Goal: Information Seeking & Learning: Learn about a topic

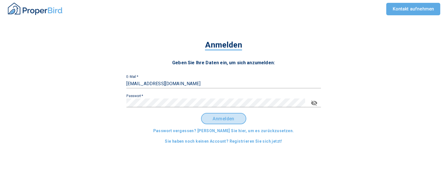
click at [216, 119] on span "Anmelden" at bounding box center [223, 118] width 35 height 5
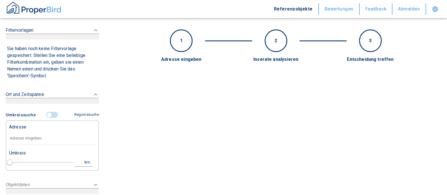
type input "2020"
click at [29, 140] on div "Adresse" at bounding box center [52, 133] width 86 height 24
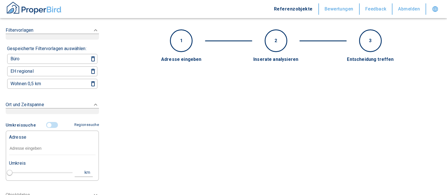
paste input "[GEOGRAPHIC_DATA] | [PERSON_NAME][STREET_ADDRESS]"
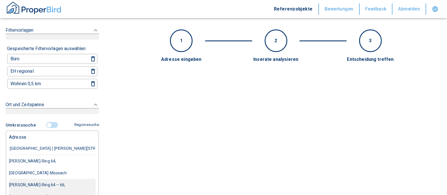
click at [64, 179] on div "[PERSON_NAME]-Ring 64 – 66, [GEOGRAPHIC_DATA]-Moosach" at bounding box center [52, 191] width 86 height 24
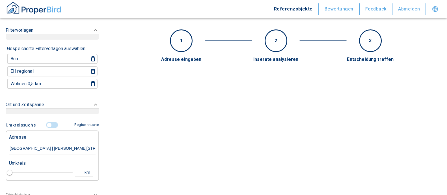
type input "[PERSON_NAME]-Ring 64 – 66, [GEOGRAPHIC_DATA]-Moosach"
type input "1"
type input "2020"
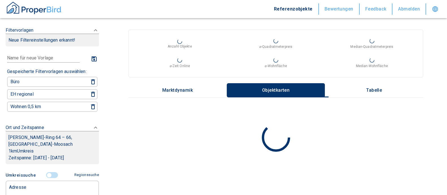
scroll to position [141, 0]
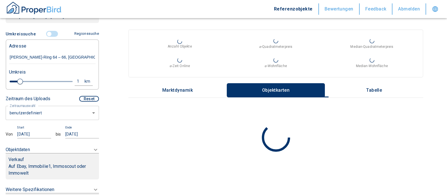
type input "[PERSON_NAME]-Ring 64 – 66, [GEOGRAPHIC_DATA]-Moosach"
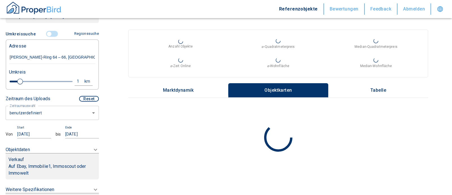
click at [46, 112] on body "Referenzobjekte Bewertungen Feedback Abmelden Filtervorlagen Neue Filtereinstel…" at bounding box center [226, 143] width 452 height 287
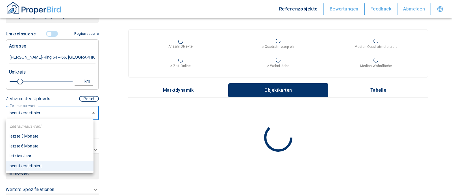
click at [44, 145] on li "letzte 6 Monate" at bounding box center [50, 146] width 88 height 10
type input "2020"
type input "6"
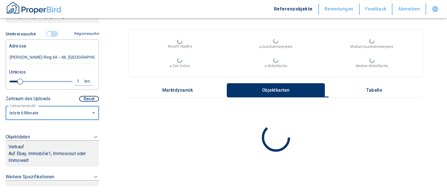
click at [51, 151] on p "Auf Ebay, Immobilie1, Immoscout oder Immowelt" at bounding box center [52, 157] width 88 height 14
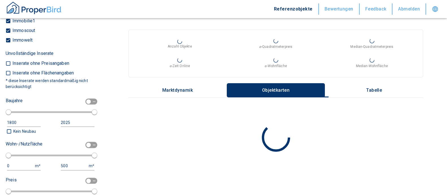
scroll to position [164, 0]
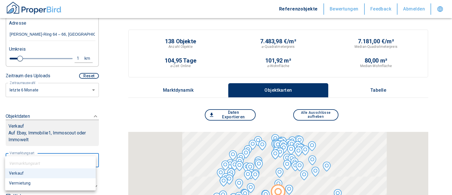
click at [33, 182] on li "Vermietung" at bounding box center [50, 183] width 91 height 10
type input "rent"
type input "2020"
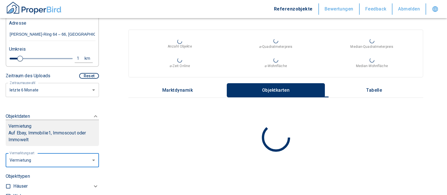
scroll to position [305, 0]
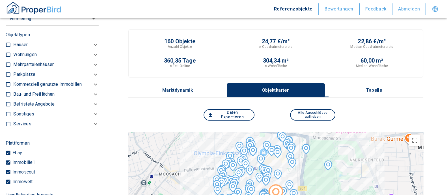
click at [39, 81] on p "Kommerziell genutzte Immobilien" at bounding box center [47, 84] width 68 height 7
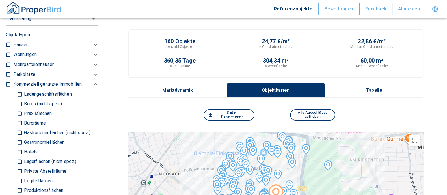
click at [24, 103] on p "Büros (nicht spez.)" at bounding box center [42, 103] width 39 height 5
click at [23, 103] on input "Büros (nicht spez.)" at bounding box center [20, 104] width 6 height 10
checkbox input "true"
type input "2020"
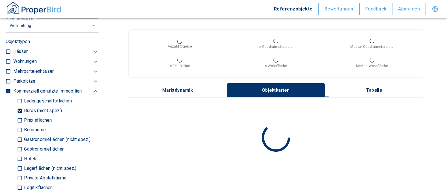
drag, startPoint x: 18, startPoint y: 120, endPoint x: 16, endPoint y: 129, distance: 9.4
click at [18, 121] on input "Praxisflächen" at bounding box center [20, 120] width 6 height 10
checkbox input "true"
type input "2020"
click at [16, 129] on div "Ladengeschäftsflächen Büros (nicht spez.) Praxisflächen Büroräume Gastronomiefl…" at bounding box center [56, 149] width 86 height 106
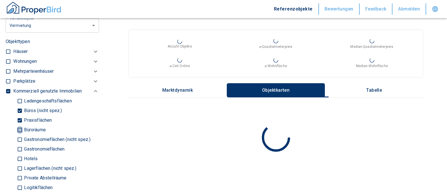
click at [19, 129] on input "Büroräume" at bounding box center [20, 130] width 6 height 10
checkbox input "true"
type input "2020"
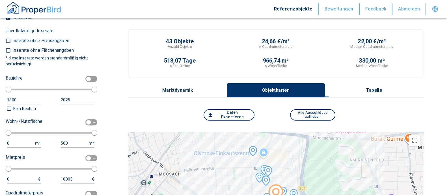
scroll to position [587, 0]
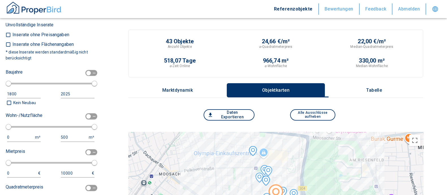
click at [87, 116] on input "checkbox" at bounding box center [88, 116] width 17 height 6
checkbox input "true"
type input "2020"
type input "50"
type input "150"
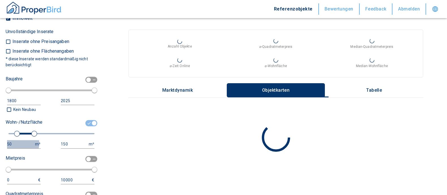
click at [21, 142] on div "50" at bounding box center [18, 143] width 22 height 7
drag, startPoint x: 21, startPoint y: 142, endPoint x: 0, endPoint y: 141, distance: 20.6
click at [0, 142] on div "Filtervorlagen Neue Filtereinstellungen erkannt! Name für neue Vorlage x Gespei…" at bounding box center [52, 97] width 105 height 195
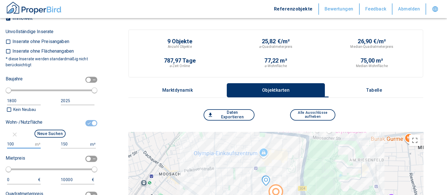
type input "100"
click at [68, 145] on input "150" at bounding box center [74, 144] width 27 height 8
type input "1500000"
click at [45, 131] on button "Neue Suchen" at bounding box center [49, 133] width 31 height 8
type input "2020"
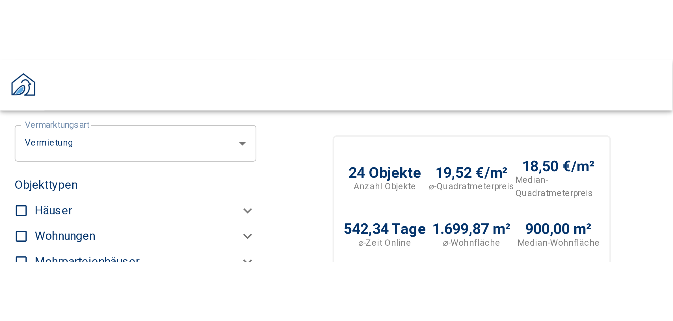
scroll to position [304, 0]
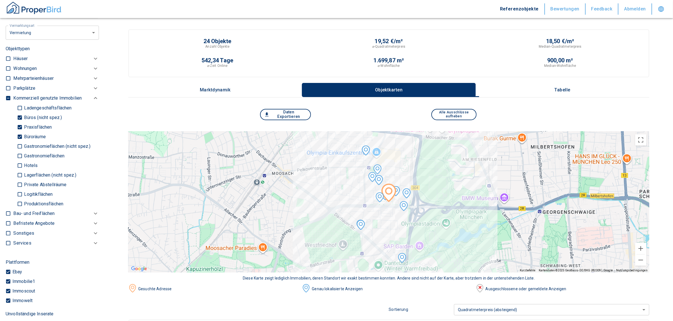
click at [446, 86] on button "Tabelle" at bounding box center [561, 90] width 173 height 14
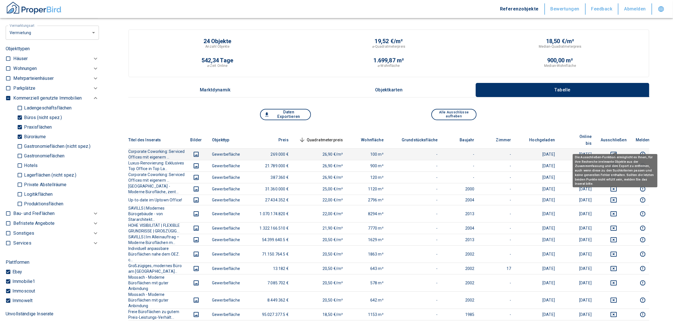
click at [446, 151] on icon "deselect this listing" at bounding box center [613, 154] width 7 height 7
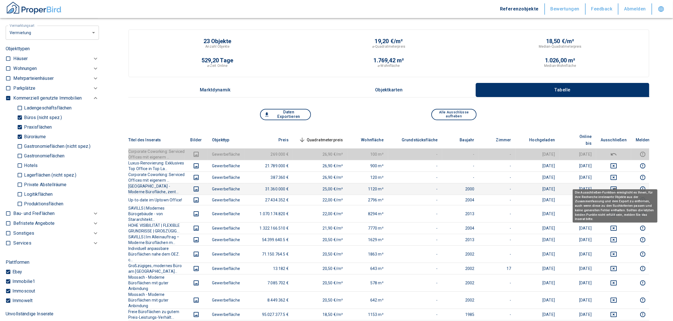
click at [446, 186] on icon "deselect this listing" at bounding box center [613, 189] width 7 height 7
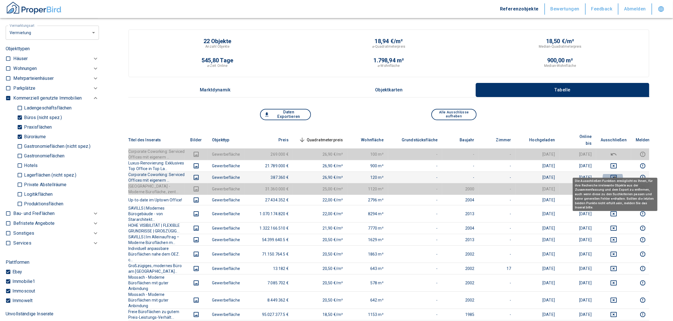
click at [446, 174] on icon "deselect this listing" at bounding box center [613, 177] width 7 height 7
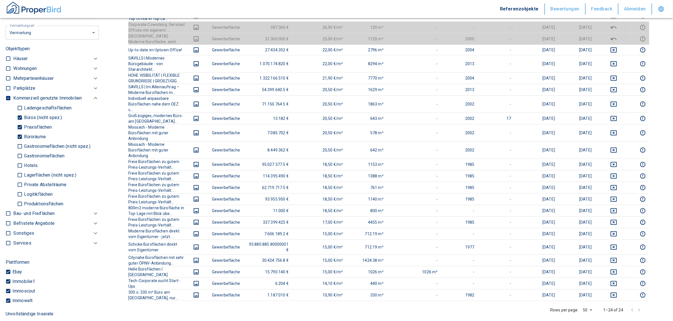
scroll to position [157, 0]
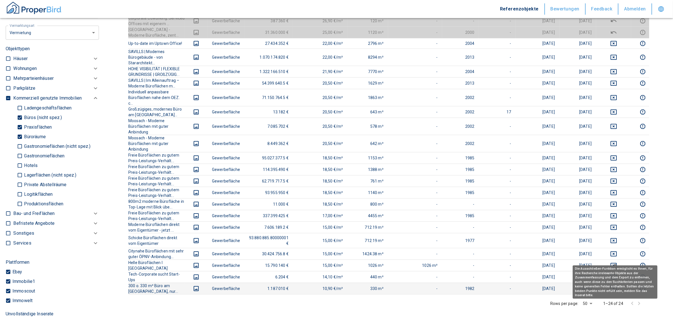
click at [446, 194] on icon "deselect this listing" at bounding box center [613, 289] width 7 height 7
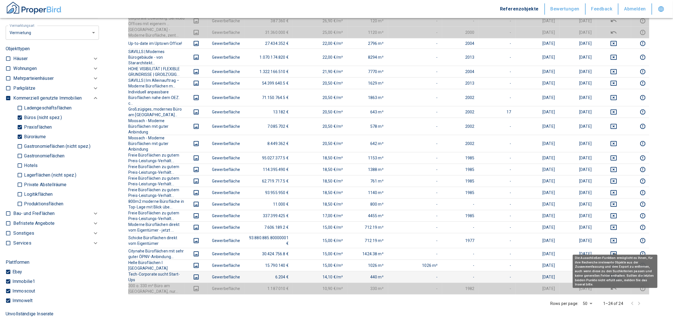
click at [446, 194] on icon "deselect this listing" at bounding box center [613, 277] width 6 height 5
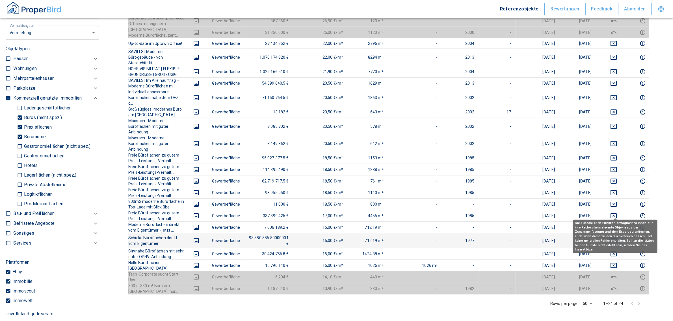
click at [446, 194] on button "deselect this listing" at bounding box center [613, 241] width 26 height 7
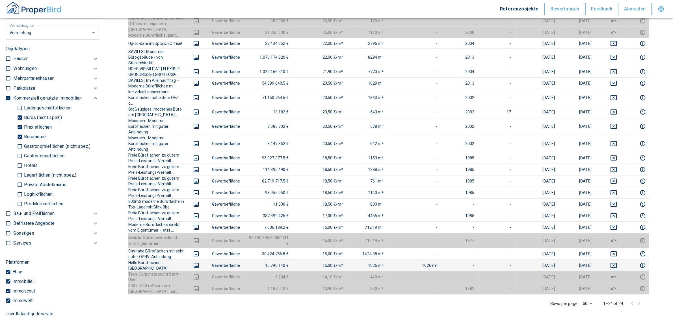
click at [446, 194] on icon "deselect this listing" at bounding box center [613, 265] width 6 height 5
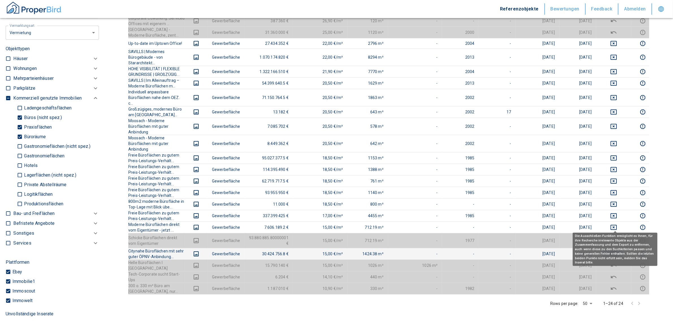
click at [446, 194] on icon "deselect this listing" at bounding box center [613, 254] width 6 height 5
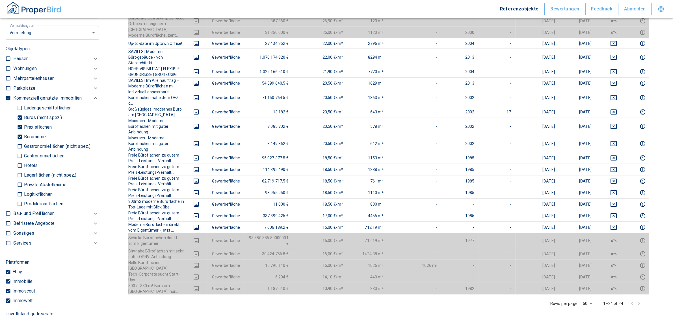
click at [363, 194] on div "Titel des Inserats Bilder Objekttyp Preis Quadratmeterpreis sorted descending W…" at bounding box center [388, 172] width 521 height 395
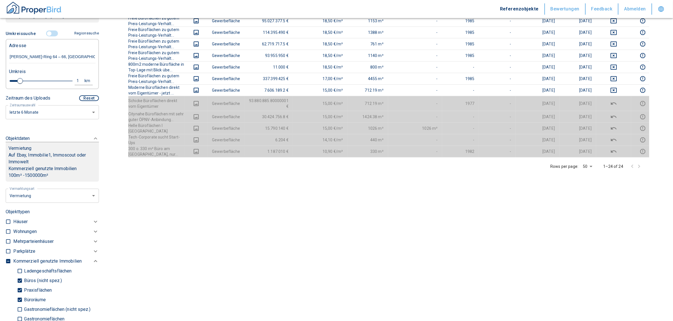
scroll to position [0, 0]
